Goal: Task Accomplishment & Management: Complete application form

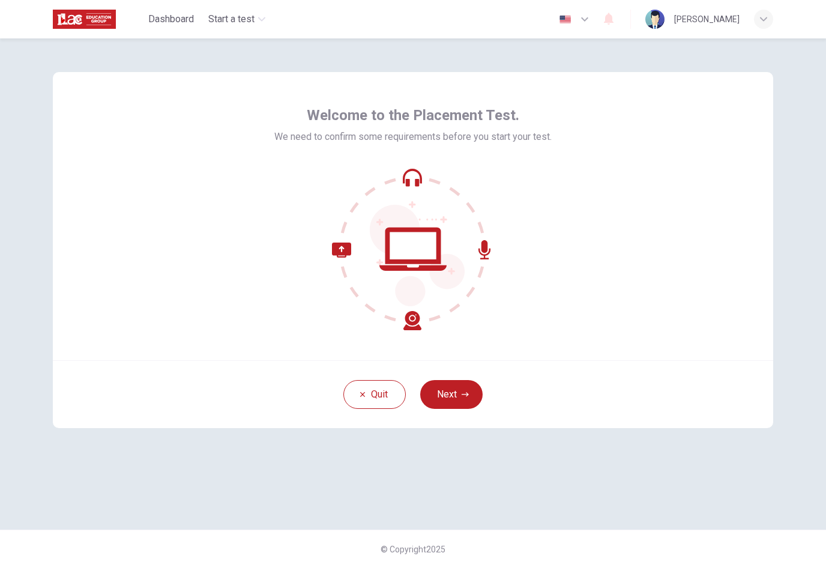
click at [469, 391] on button "Next" at bounding box center [451, 394] width 62 height 29
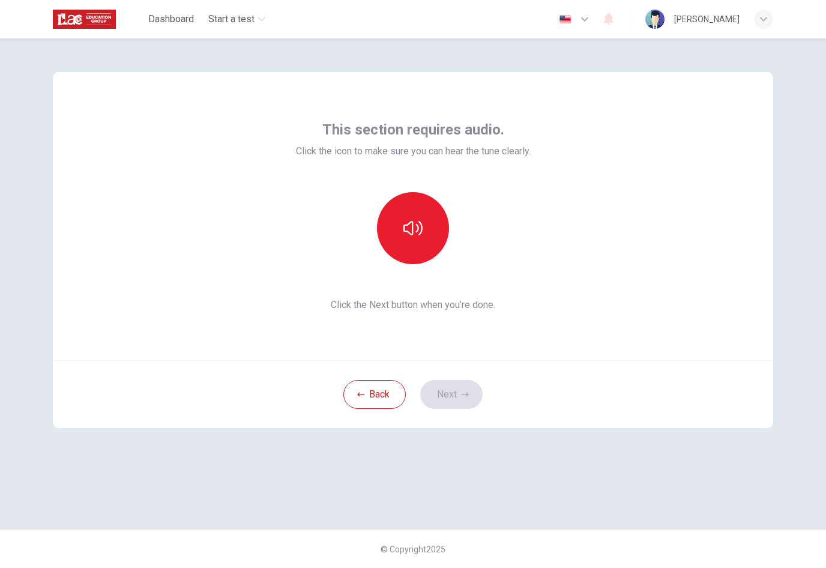
click at [433, 251] on button "button" at bounding box center [413, 228] width 72 height 72
click at [442, 243] on button "button" at bounding box center [413, 228] width 72 height 72
click at [412, 239] on button "button" at bounding box center [413, 228] width 72 height 72
click at [421, 234] on icon "button" at bounding box center [412, 228] width 19 height 19
click at [423, 246] on button "button" at bounding box center [413, 228] width 72 height 72
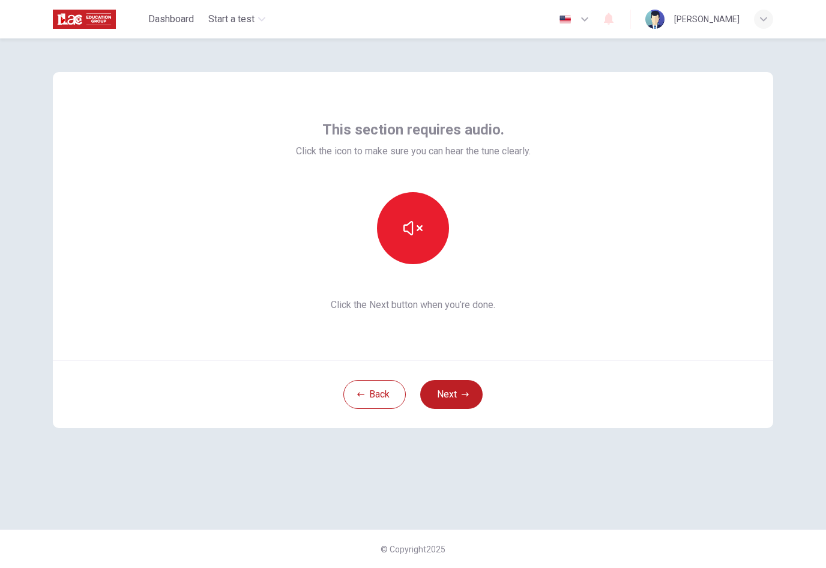
click at [434, 228] on button "button" at bounding box center [413, 228] width 72 height 72
click at [463, 400] on button "Next" at bounding box center [451, 394] width 62 height 29
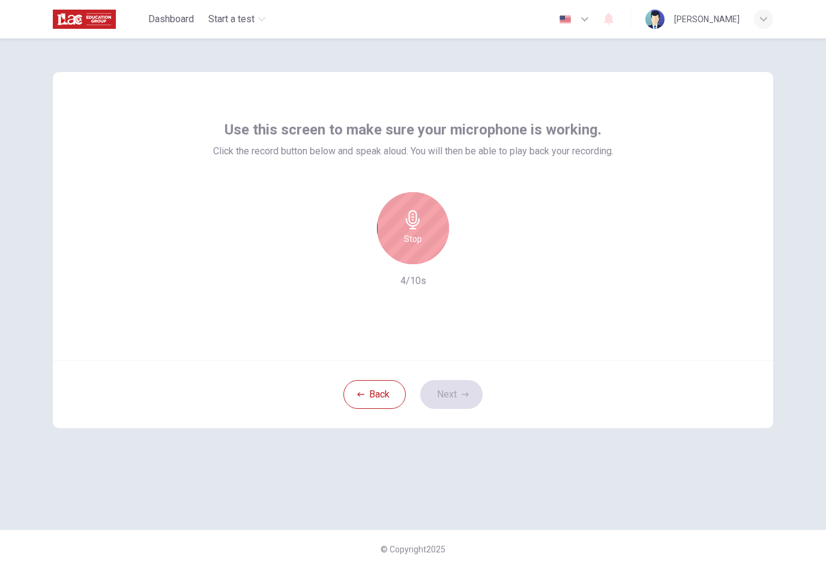
click at [425, 240] on div "Stop" at bounding box center [413, 228] width 72 height 72
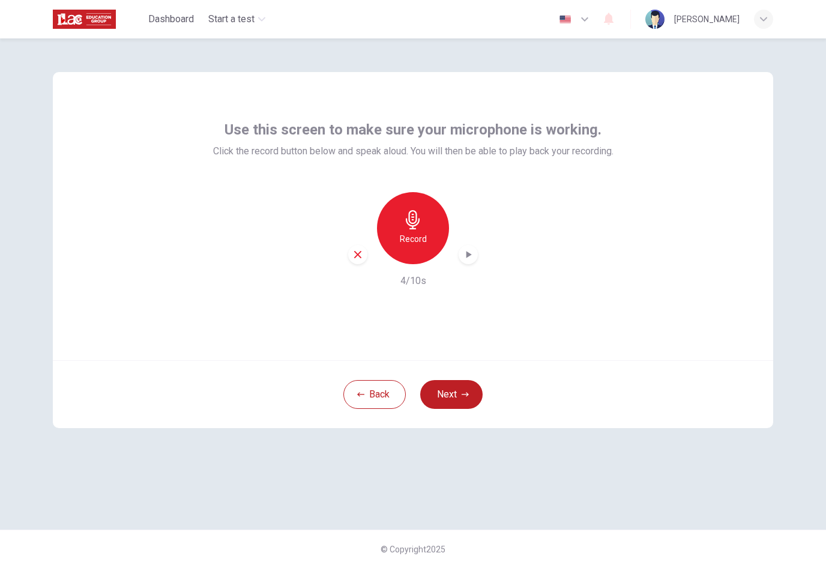
click at [480, 250] on div "Record 4/10s" at bounding box center [413, 240] width 400 height 96
click at [477, 256] on div "button" at bounding box center [468, 254] width 19 height 19
click at [421, 232] on h6 "Record" at bounding box center [413, 239] width 27 height 14
click at [416, 228] on icon "button" at bounding box center [412, 219] width 19 height 19
click at [476, 250] on div "button" at bounding box center [468, 254] width 19 height 19
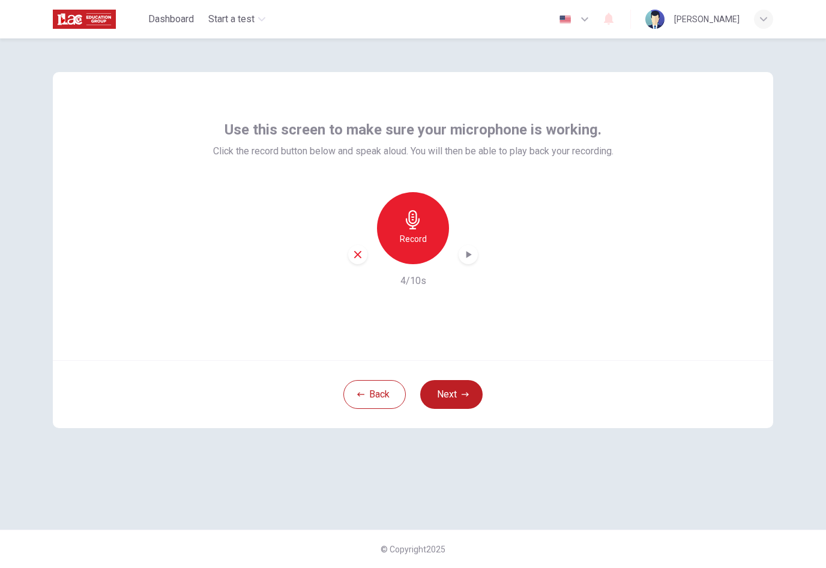
click at [345, 255] on div "Record 4/10s" at bounding box center [413, 240] width 400 height 96
click at [363, 260] on div "button" at bounding box center [357, 254] width 19 height 19
click at [420, 232] on h6 "Record" at bounding box center [413, 239] width 27 height 14
click at [425, 231] on div "Stop" at bounding box center [413, 228] width 72 height 72
click at [476, 258] on div "button" at bounding box center [468, 254] width 19 height 19
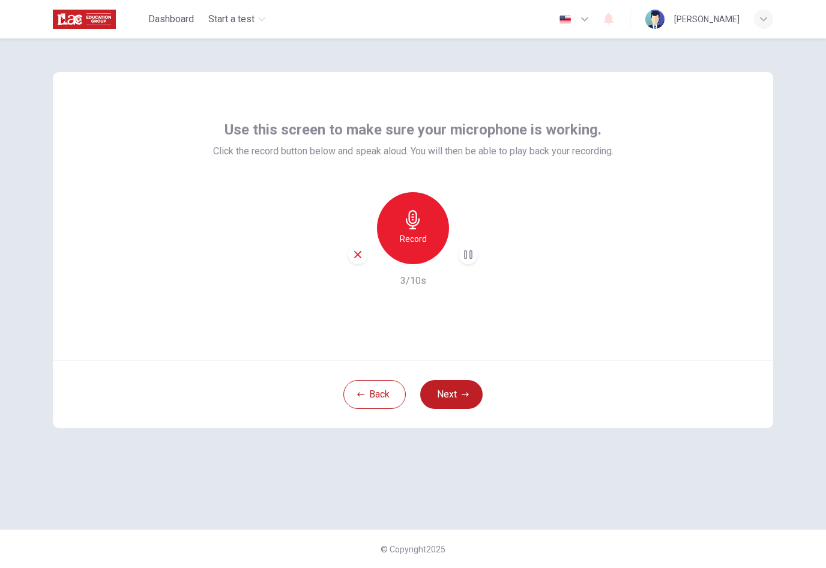
click at [352, 255] on icon "button" at bounding box center [357, 254] width 11 height 11
click at [457, 397] on button "Next" at bounding box center [451, 394] width 62 height 29
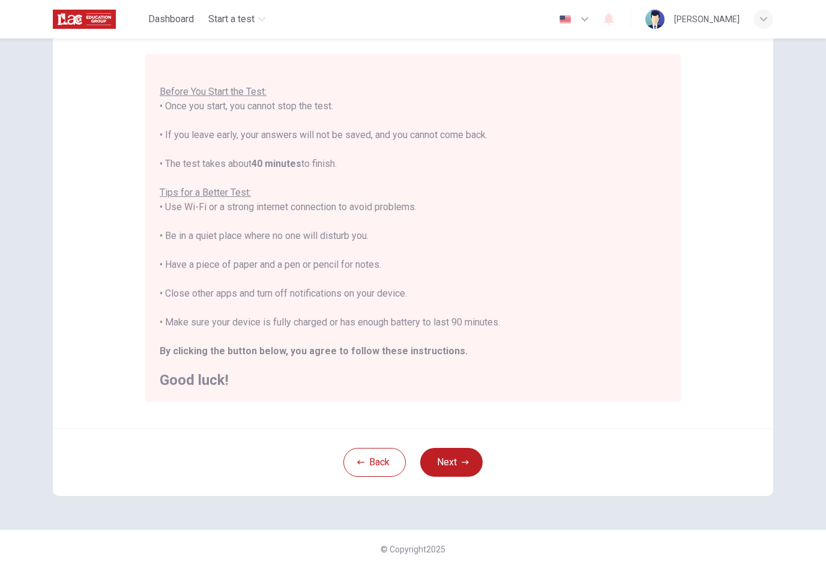
scroll to position [100, 0]
click at [378, 464] on button "Back" at bounding box center [374, 462] width 62 height 29
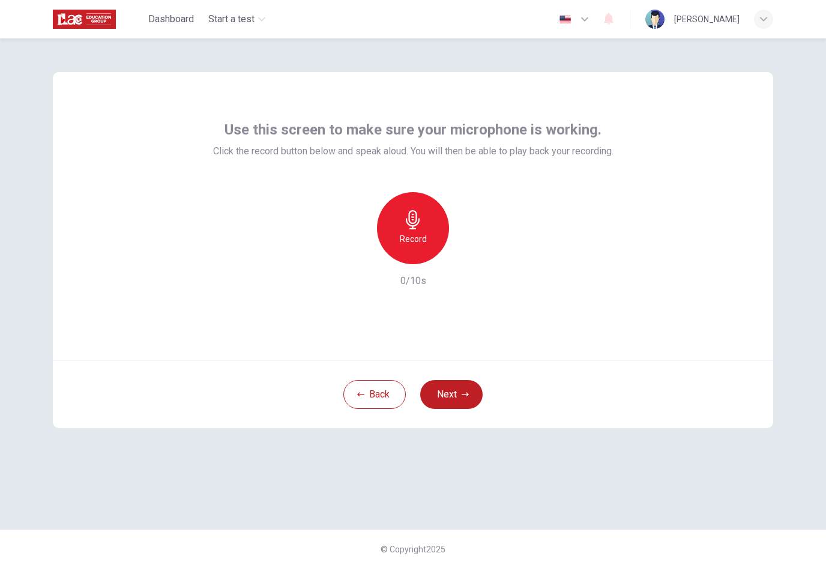
scroll to position [0, 0]
click at [387, 405] on button "Back" at bounding box center [374, 394] width 62 height 29
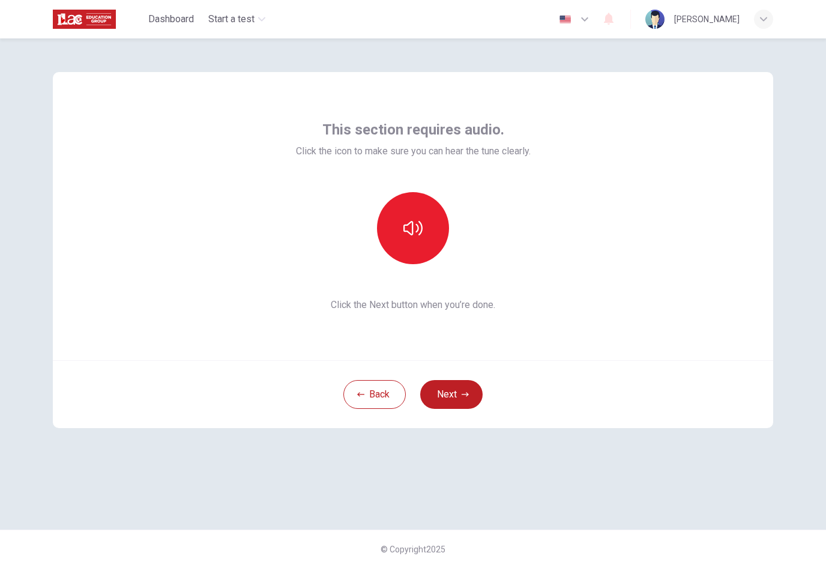
click at [377, 399] on button "Back" at bounding box center [374, 394] width 62 height 29
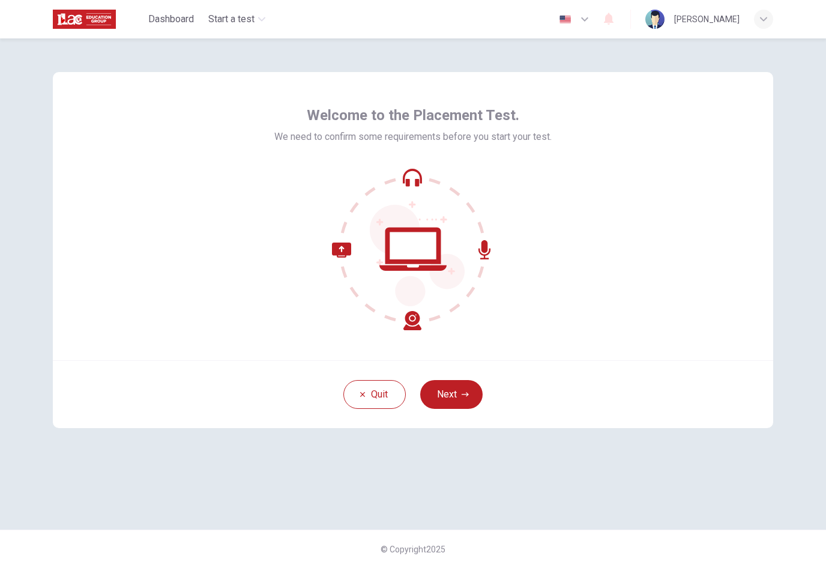
click at [378, 394] on button "Quit" at bounding box center [374, 394] width 62 height 29
